Goal: Information Seeking & Learning: Check status

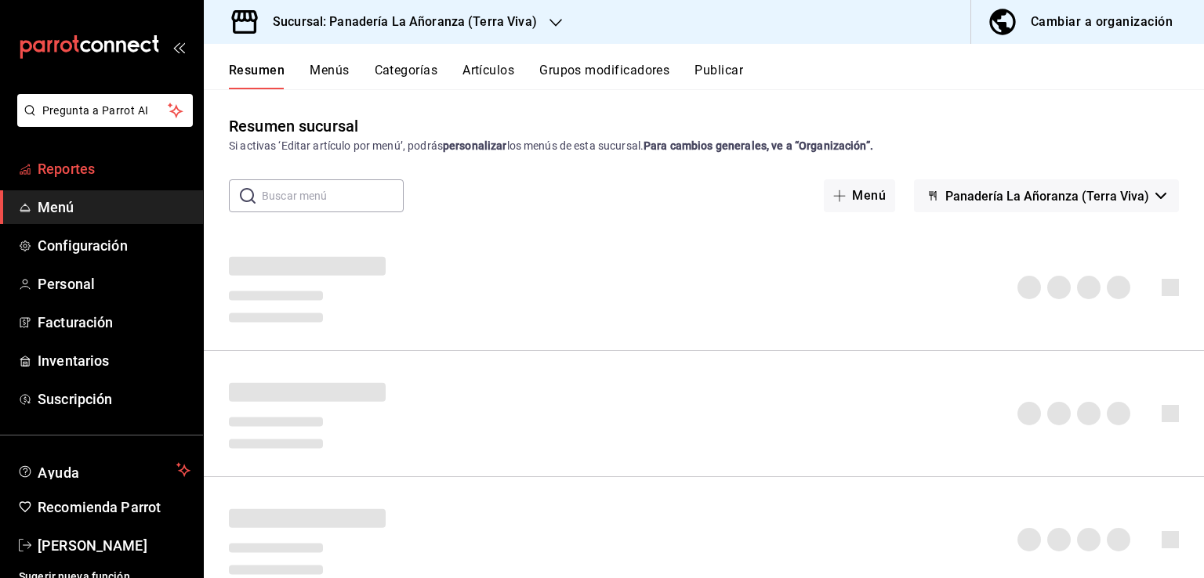
click at [78, 170] on span "Reportes" at bounding box center [114, 168] width 153 height 21
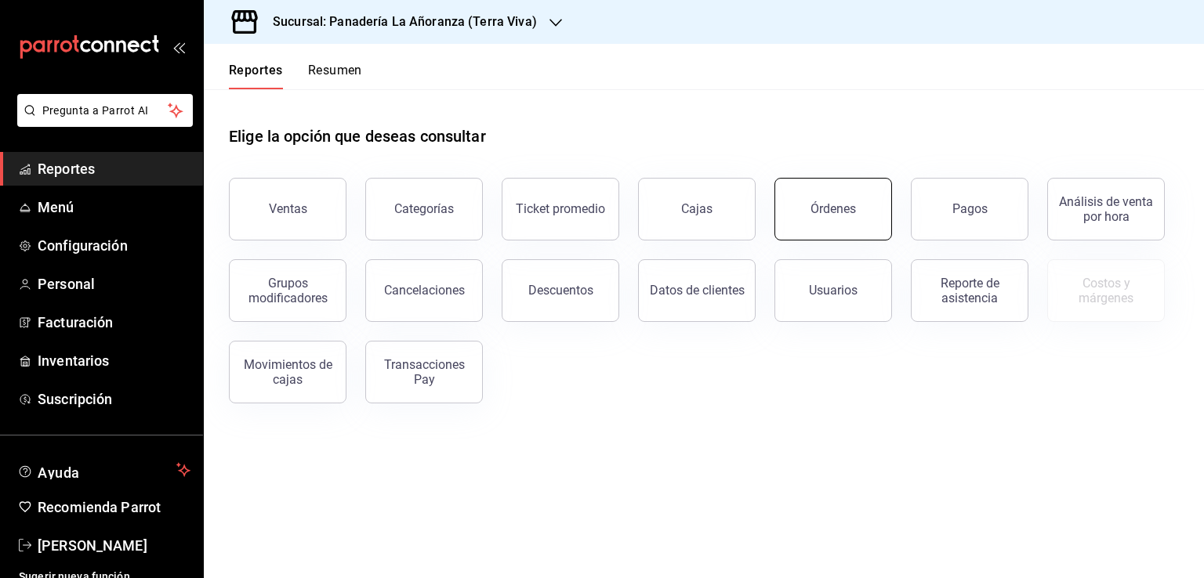
click at [818, 219] on button "Órdenes" at bounding box center [833, 209] width 118 height 63
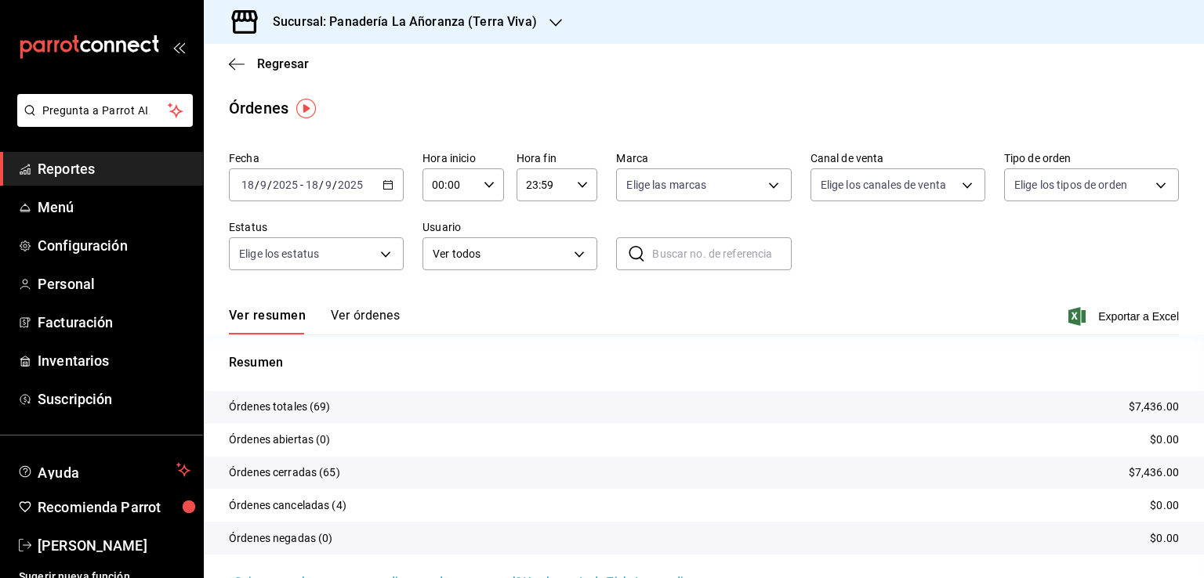
click at [531, 27] on div "Sucursal: Panadería La Añoranza (Terra Viva)" at bounding box center [392, 22] width 352 height 44
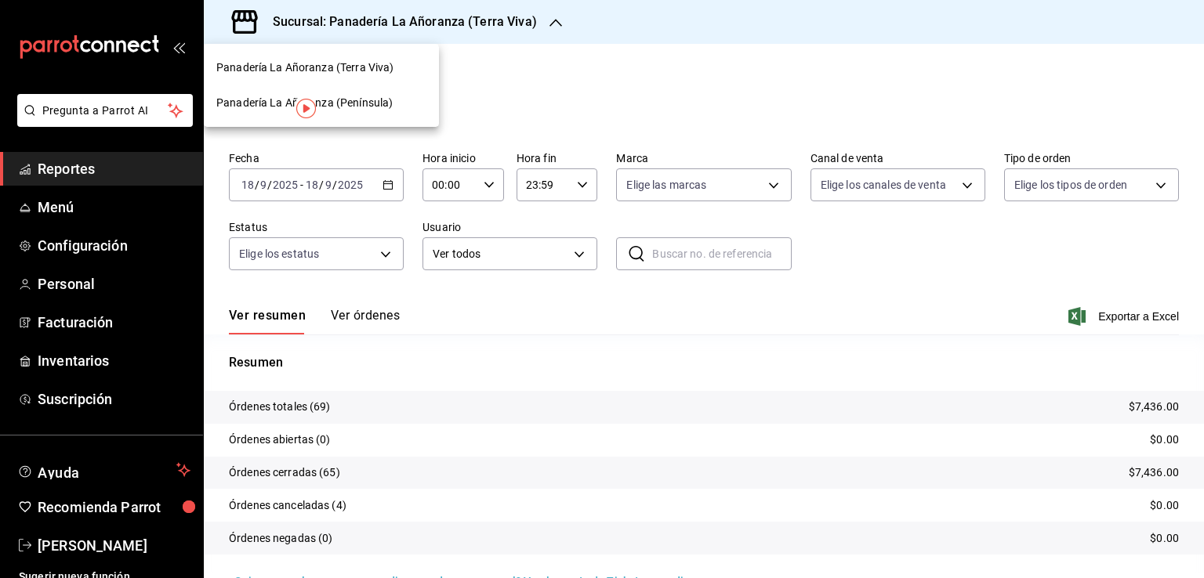
click at [361, 101] on span "Panadería La Añoranza (Península)" at bounding box center [304, 103] width 176 height 16
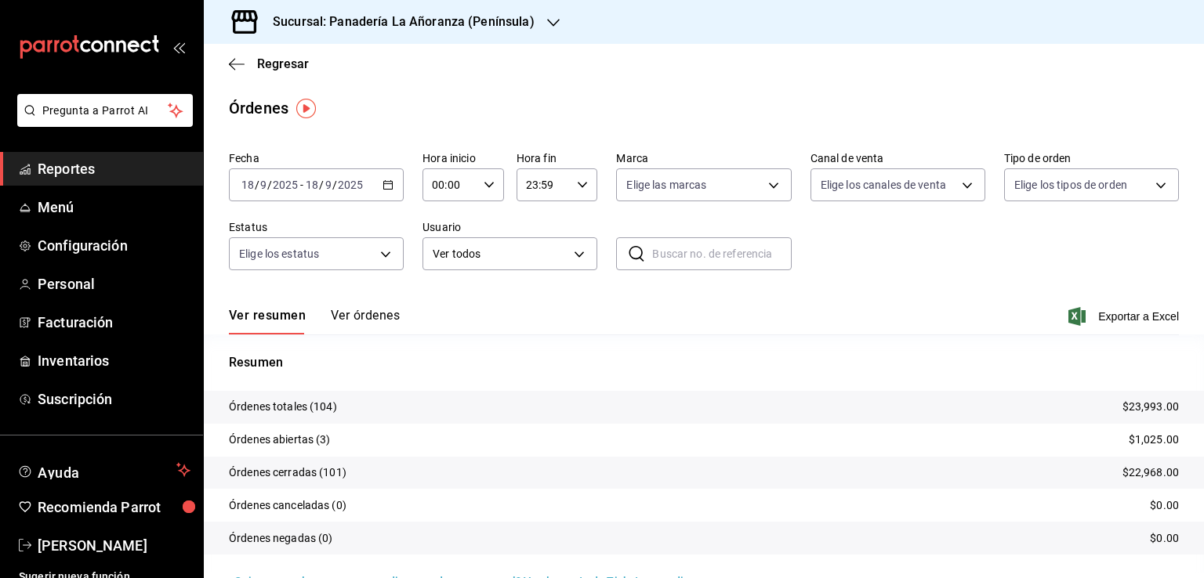
click at [547, 15] on div at bounding box center [553, 22] width 13 height 16
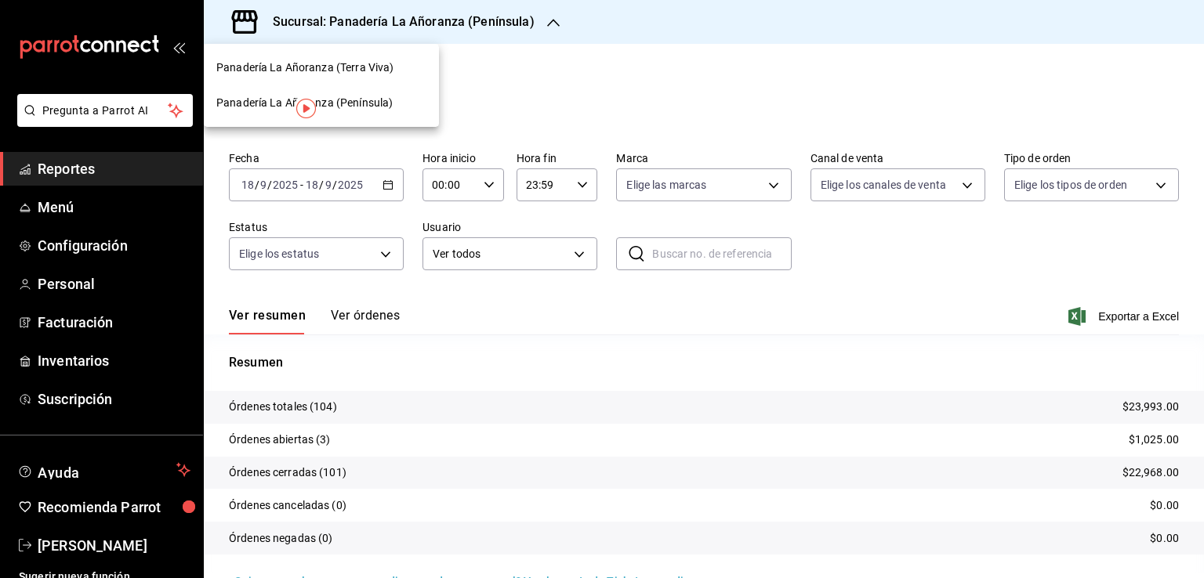
click at [351, 101] on span "Panadería La Añoranza (Península)" at bounding box center [304, 103] width 176 height 16
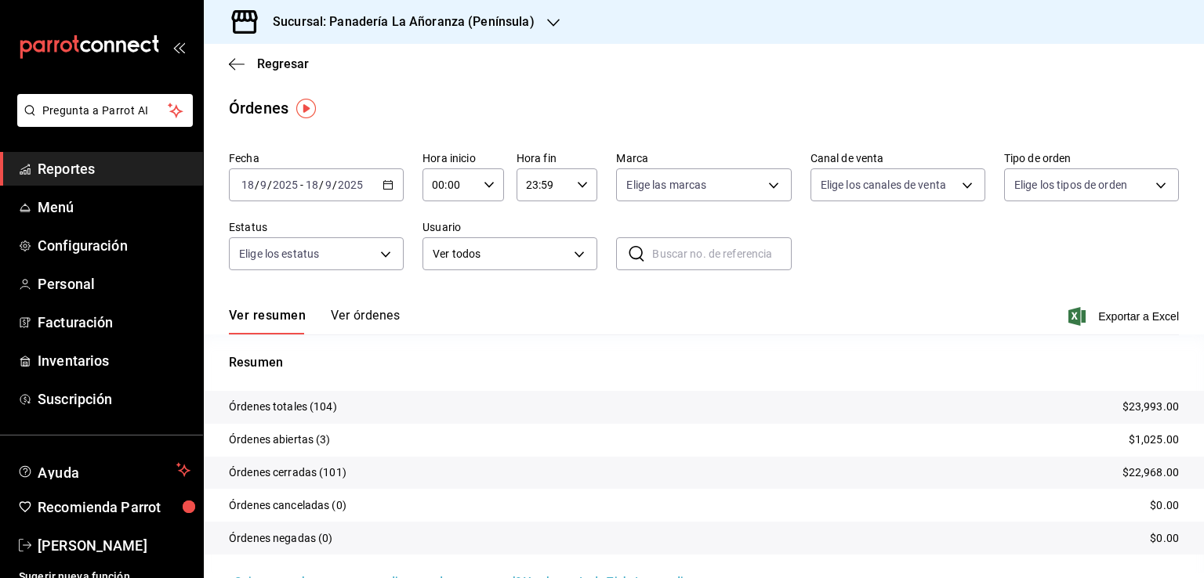
click at [562, 14] on div "Sucursal: Panadería La Añoranza (Península)" at bounding box center [704, 22] width 1000 height 44
click at [554, 20] on icon "button" at bounding box center [553, 23] width 13 height 8
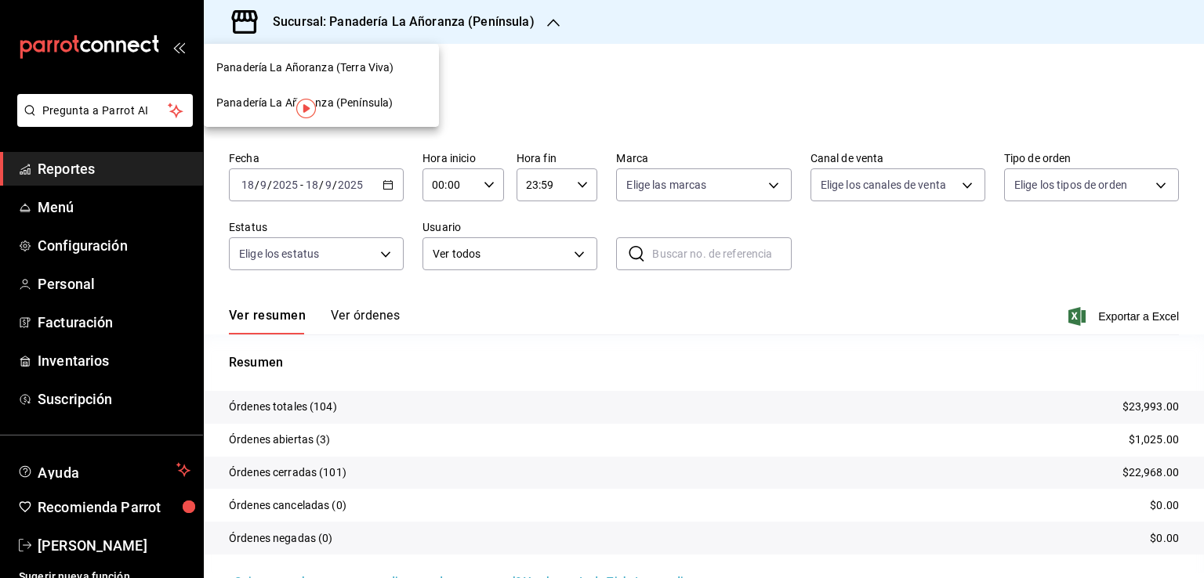
click at [404, 67] on div "Panadería La Añoranza (Terra Viva)" at bounding box center [321, 68] width 210 height 16
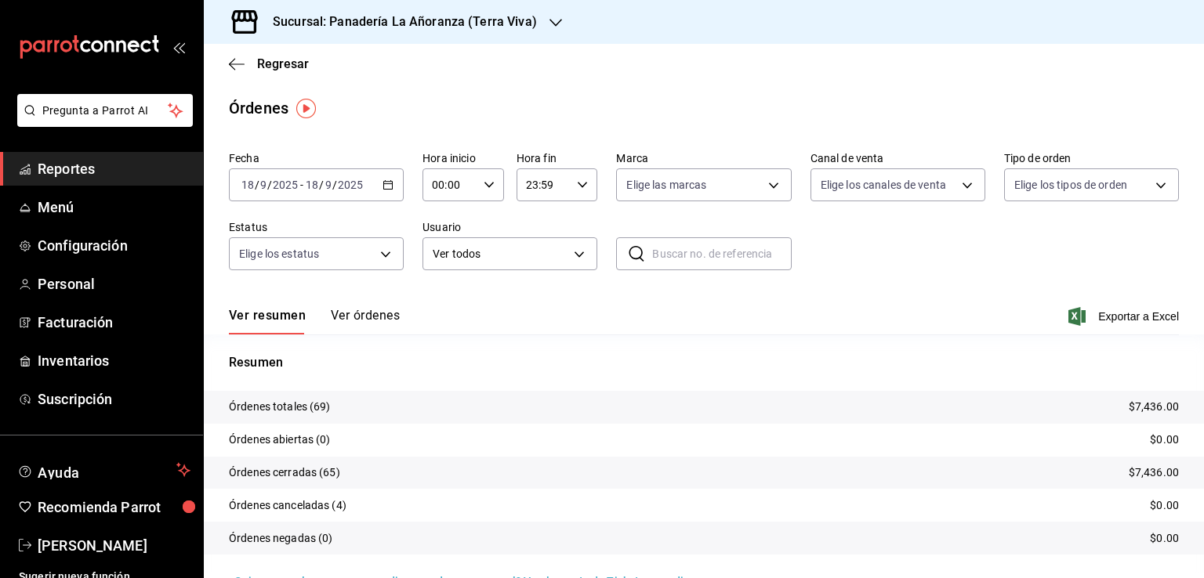
click at [73, 166] on span "Reportes" at bounding box center [114, 168] width 153 height 21
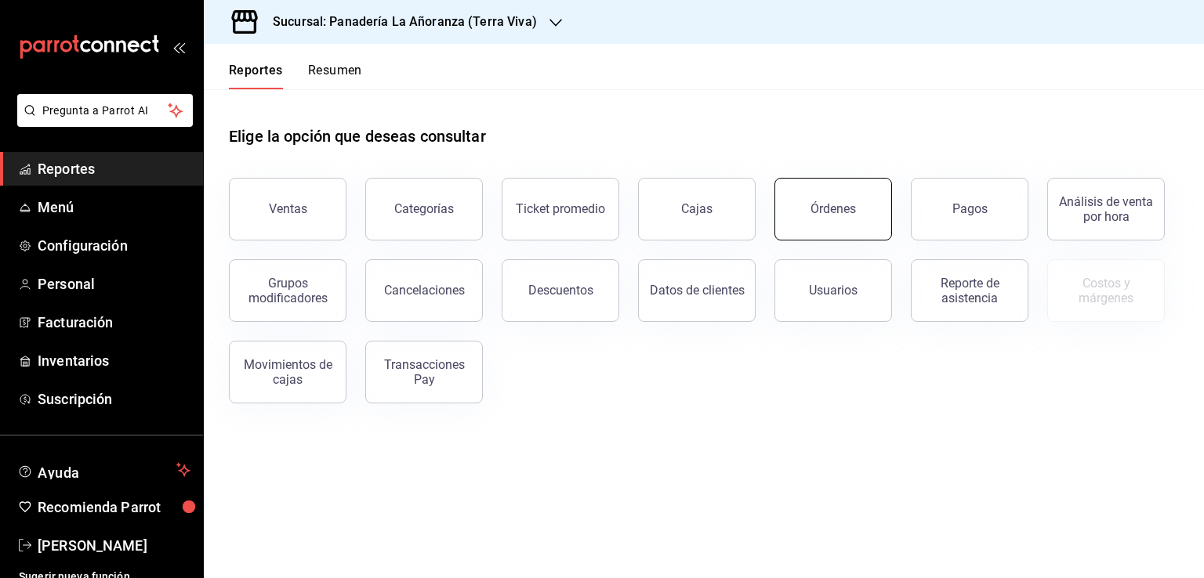
click at [845, 204] on div "Órdenes" at bounding box center [832, 208] width 45 height 15
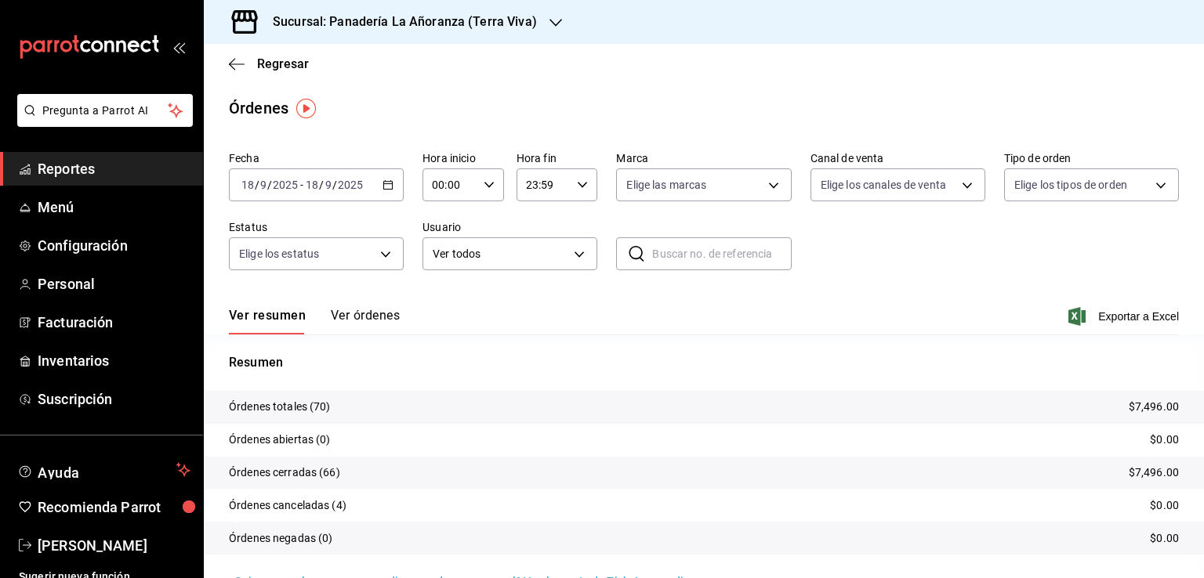
click at [549, 20] on icon "button" at bounding box center [555, 23] width 13 height 8
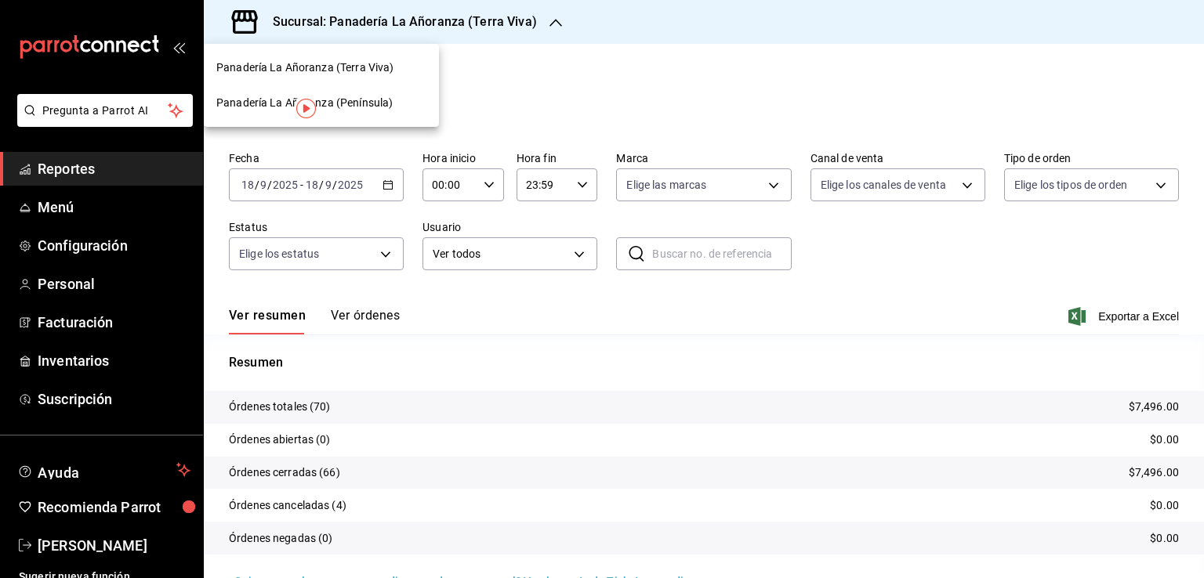
click at [366, 101] on span "Panadería La Añoranza (Península)" at bounding box center [304, 103] width 176 height 16
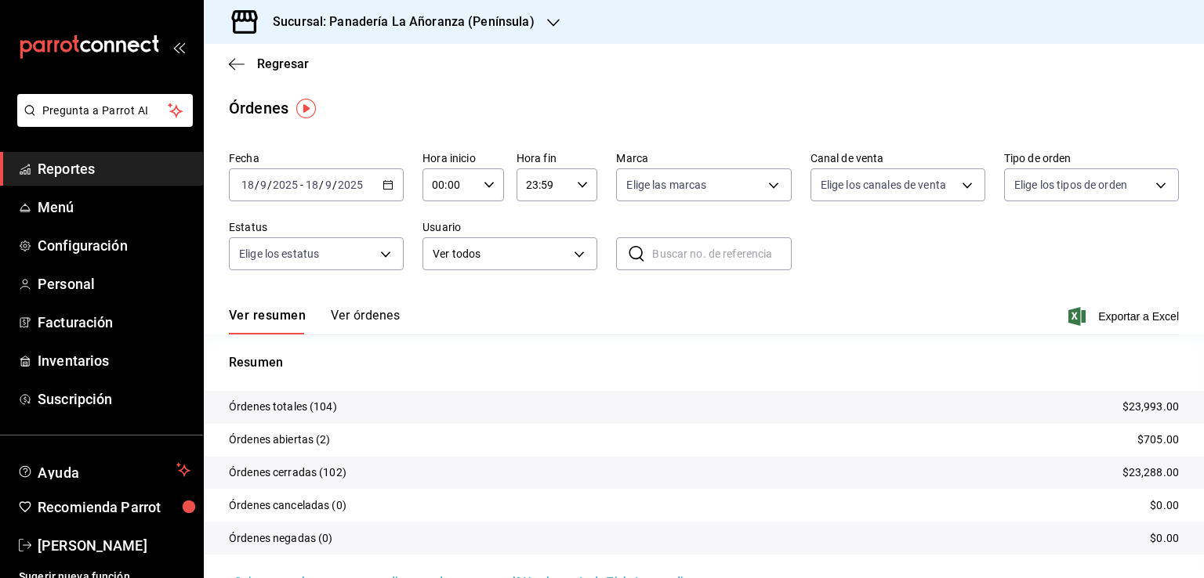
click at [53, 172] on span "Reportes" at bounding box center [114, 168] width 153 height 21
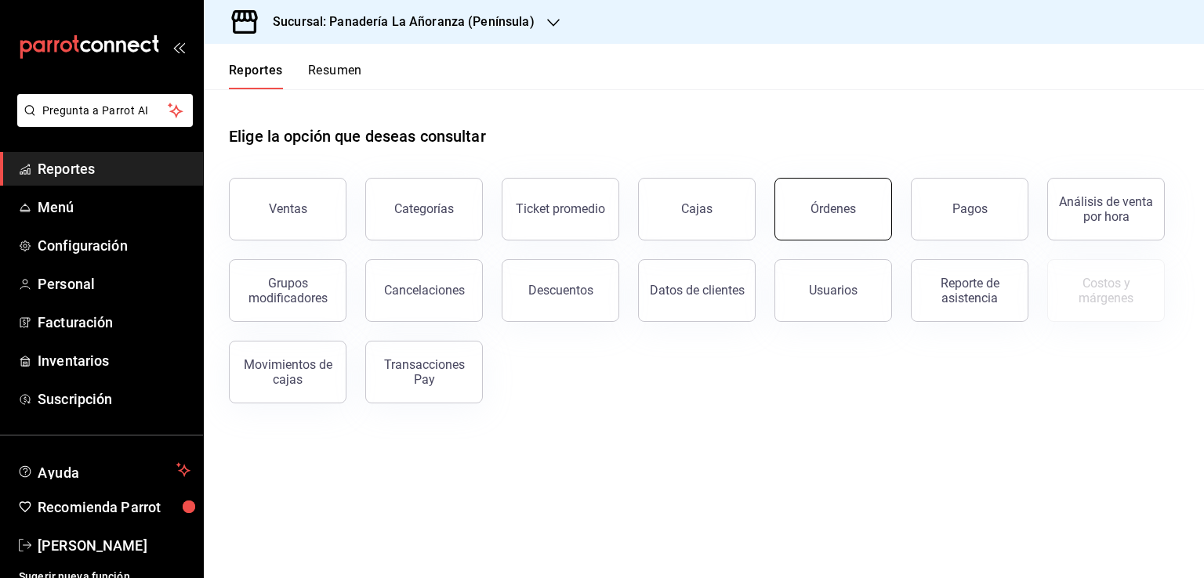
click at [829, 226] on button "Órdenes" at bounding box center [833, 209] width 118 height 63
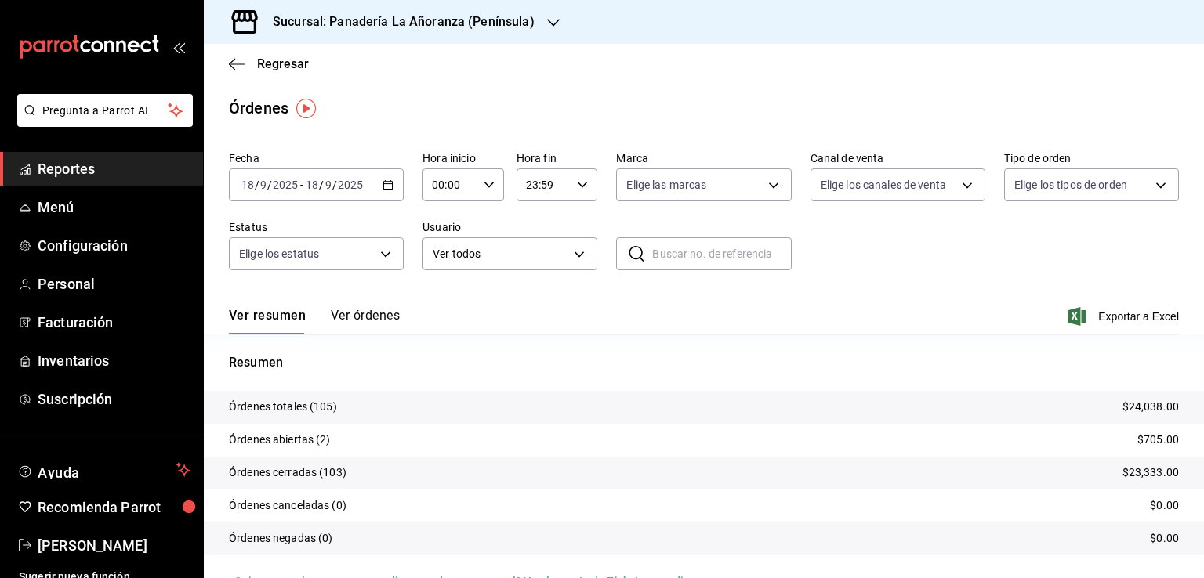
click at [547, 23] on icon "button" at bounding box center [553, 22] width 13 height 13
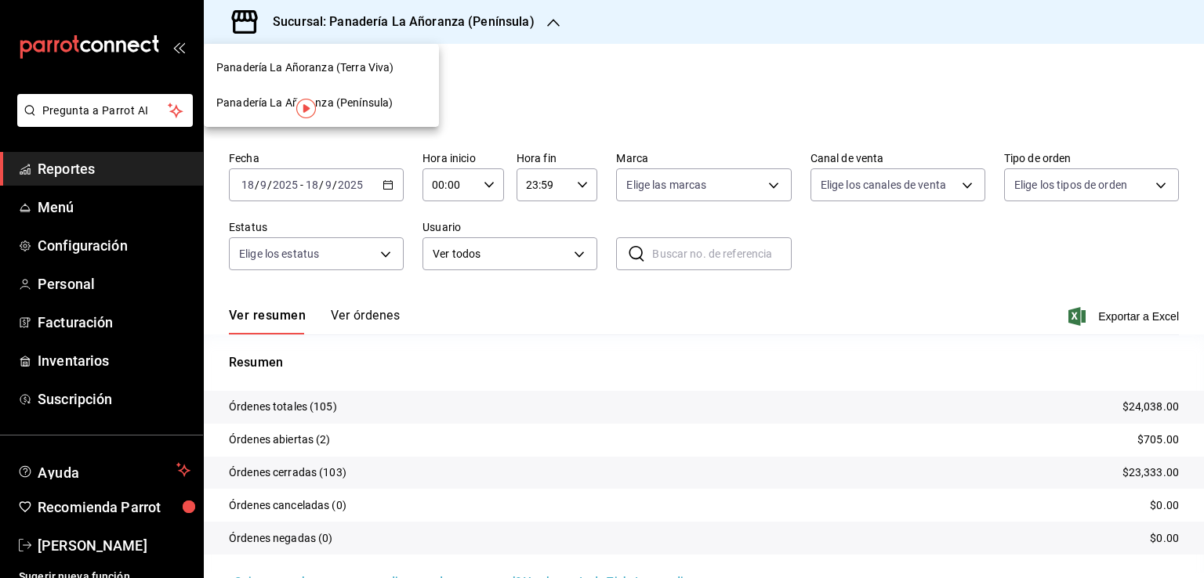
click at [366, 69] on span "Panadería La Añoranza (Terra Viva)" at bounding box center [304, 68] width 177 height 16
